Goal: Task Accomplishment & Management: Manage account settings

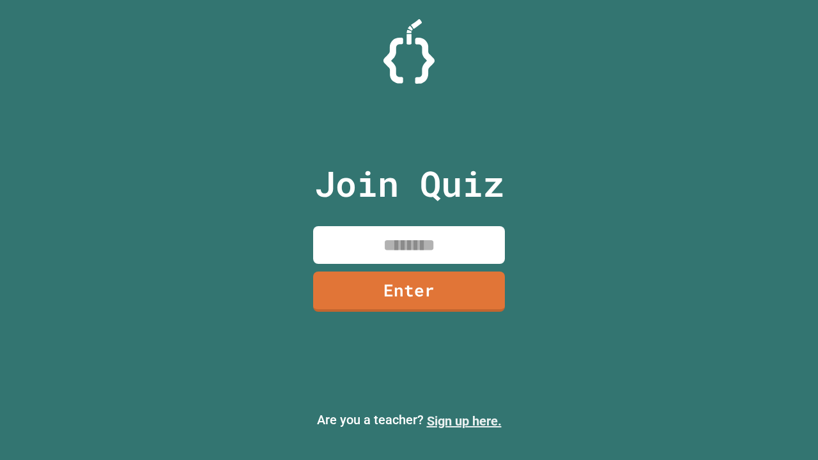
click at [464, 421] on link "Sign up here." at bounding box center [464, 421] width 75 height 15
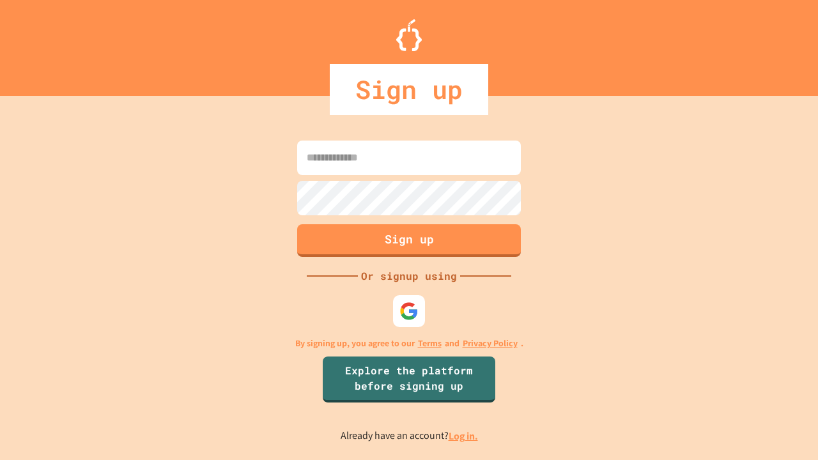
click at [464, 436] on link "Log in." at bounding box center [463, 436] width 29 height 13
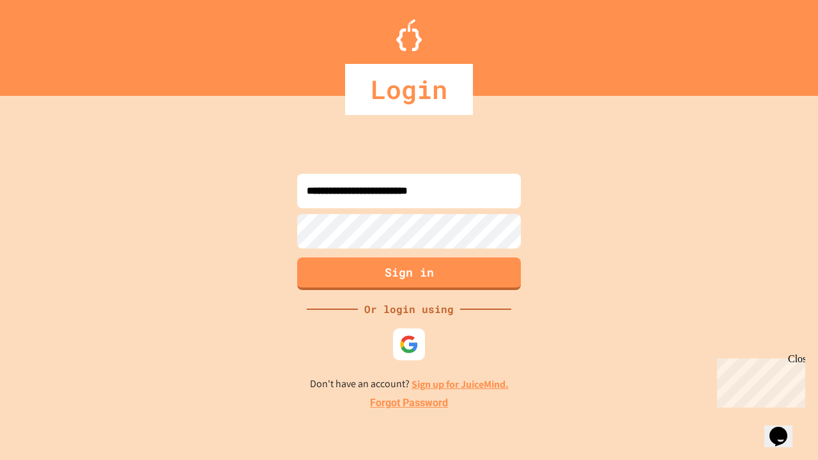
type input "**********"
